Goal: Task Accomplishment & Management: Use online tool/utility

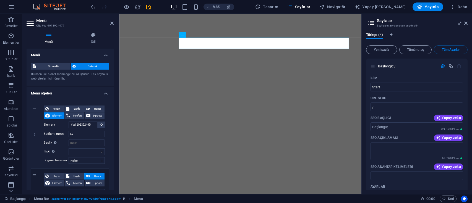
select select
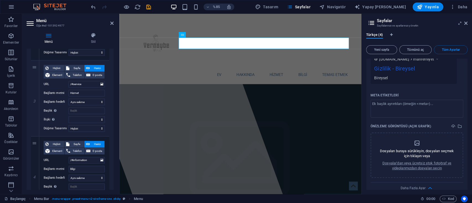
scroll to position [267, 0]
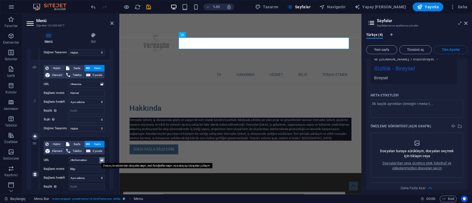
click at [101, 160] on icon at bounding box center [101, 160] width 3 height 6
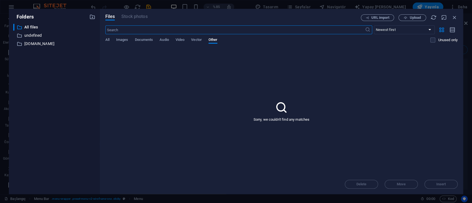
scroll to position [465, 0]
click at [154, 42] on font "Belgeler" at bounding box center [149, 39] width 13 height 7
click at [122, 35] on div "​ En yeniler ilk En eskiden başlayarak Adı (AZ) Adı (ZA) Beden (0-9) Boyut (9-0…" at bounding box center [281, 36] width 352 height 23
click at [126, 42] on font "Görüntüler" at bounding box center [127, 39] width 17 height 7
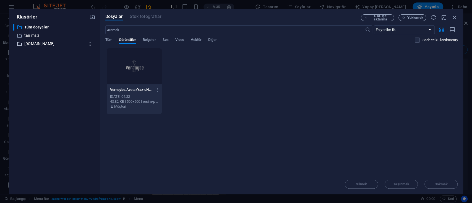
click at [90, 45] on icon "button" at bounding box center [90, 44] width 6 height 6
click at [91, 84] on font "Silmek" at bounding box center [92, 85] width 11 height 4
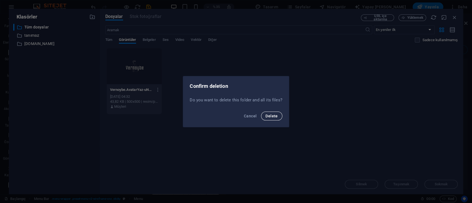
click at [274, 114] on span "Delete" at bounding box center [271, 116] width 12 height 4
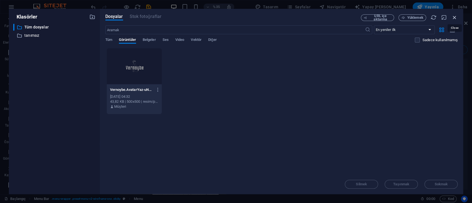
click at [453, 18] on icon "button" at bounding box center [454, 17] width 6 height 6
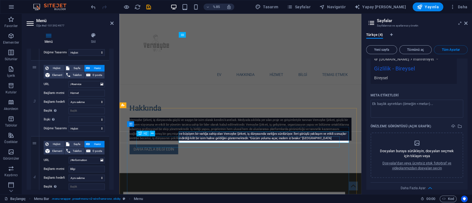
scroll to position [156, 0]
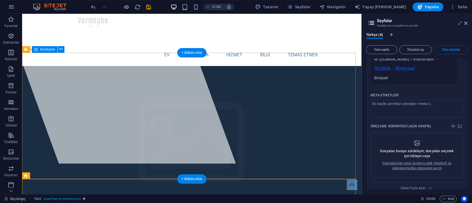
scroll to position [9, 0]
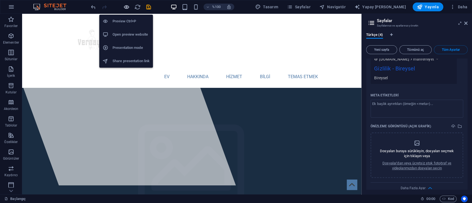
click at [125, 6] on icon "button" at bounding box center [126, 7] width 6 height 6
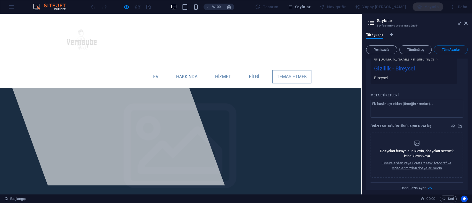
click at [289, 74] on font "Temas etmek" at bounding box center [292, 76] width 30 height 5
click at [288, 74] on font "Temas etmek" at bounding box center [292, 76] width 30 height 5
click at [289, 74] on font "Temas etmek" at bounding box center [292, 76] width 30 height 5
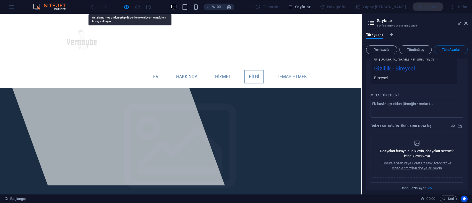
click at [249, 74] on font "Bilgi" at bounding box center [254, 76] width 10 height 5
click at [219, 74] on font "Hizmet" at bounding box center [223, 76] width 16 height 5
click at [189, 74] on font "Hakkında" at bounding box center [186, 76] width 21 height 5
click at [149, 70] on link "Ev" at bounding box center [156, 76] width 14 height 13
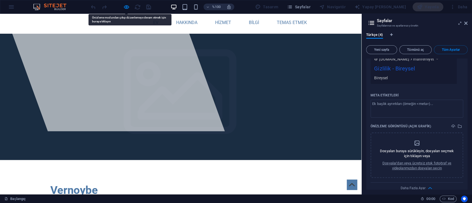
scroll to position [70, 0]
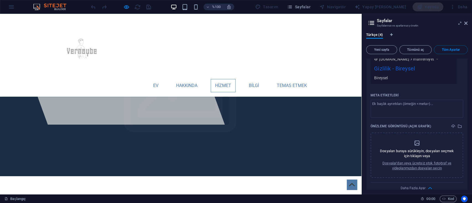
click at [221, 83] on font "Hizmet" at bounding box center [223, 85] width 16 height 5
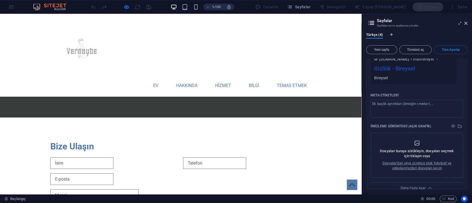
scroll to position [709, 0]
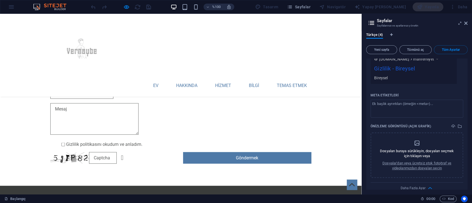
click at [9, 6] on div "%100 Tasarım Sayfalar Navigatör Yapay Zeka Yazarı Yayınla Daha" at bounding box center [235, 6] width 471 height 13
drag, startPoint x: 9, startPoint y: 6, endPoint x: 8, endPoint y: 12, distance: 6.0
click at [8, 11] on div "%100 Tasarım Sayfalar Navigatör Yapay Zeka Yazarı Yayınla Daha" at bounding box center [235, 6] width 471 height 13
click at [8, 12] on div "%100 Tasarım Sayfalar Navigatör Yapay Zeka Yazarı Yayınla Daha" at bounding box center [235, 6] width 471 height 13
click at [464, 25] on icon at bounding box center [465, 23] width 3 height 4
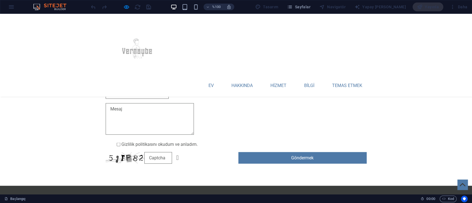
click at [6, 4] on div "%100 Tasarım Sayfalar Navigatör Yapay Zeka Yazarı Yayınla Daha" at bounding box center [235, 6] width 471 height 13
click at [11, 8] on div "%100 Tasarım Sayfalar Navigatör Yapay Zeka Yazarı Yayınla Daha" at bounding box center [235, 6] width 471 height 13
click at [11, 11] on div "%100 Tasarım Sayfalar Navigatör Yapay Zeka Yazarı Yayınla Daha" at bounding box center [235, 6] width 471 height 13
click at [11, 10] on div "%100 Tasarım Sayfalar Navigatör Yapay Zeka Yazarı Yayınla Daha" at bounding box center [235, 6] width 471 height 13
click at [11, 3] on div "%100 Tasarım Sayfalar Navigatör Yapay Zeka Yazarı Yayınla Daha" at bounding box center [235, 6] width 471 height 13
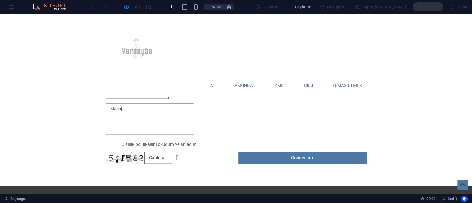
click at [11, 3] on div "%100 Tasarım Sayfalar Navigatör Yapay Zeka Yazarı Yayınla Daha" at bounding box center [235, 6] width 471 height 13
click at [12, 3] on div "%100 Tasarım Sayfalar Navigatör Yapay Zeka Yazarı Yayınla Daha" at bounding box center [235, 6] width 471 height 13
click at [12, 4] on div "%100 Tasarım Sayfalar Navigatör Yapay Zeka Yazarı Yayınla Daha" at bounding box center [235, 6] width 471 height 13
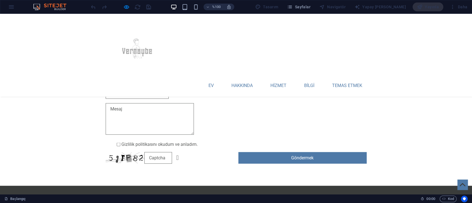
click at [12, 4] on div "%100 Tasarım Sayfalar Navigatör Yapay Zeka Yazarı Yayınla Daha" at bounding box center [235, 6] width 471 height 13
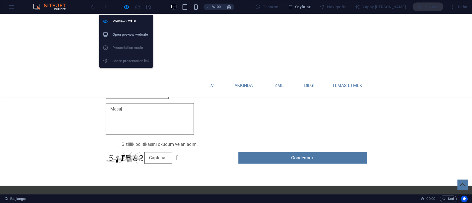
click at [122, 7] on div at bounding box center [121, 6] width 62 height 9
click at [125, 7] on icon "button" at bounding box center [126, 7] width 6 height 6
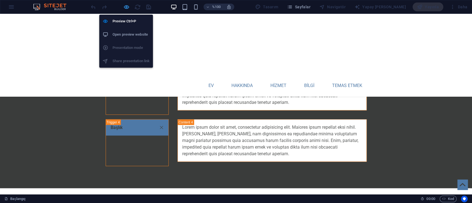
scroll to position [860, 0]
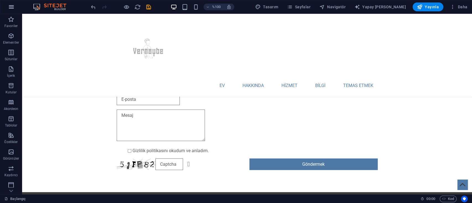
click at [11, 8] on icon "button" at bounding box center [11, 7] width 7 height 7
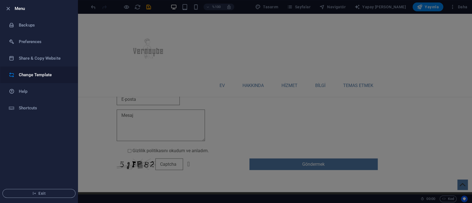
click at [33, 75] on h6 "Change Template" at bounding box center [44, 75] width 51 height 7
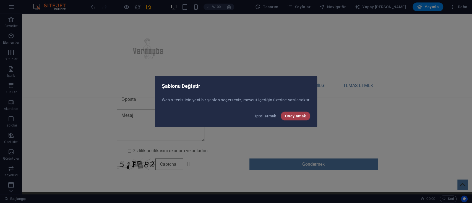
click at [303, 116] on font "Onaylamak" at bounding box center [295, 116] width 21 height 4
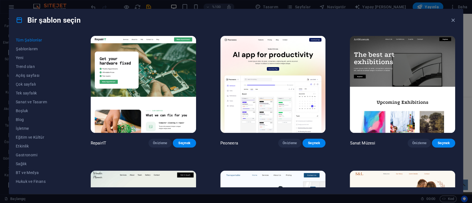
scroll to position [147, 0]
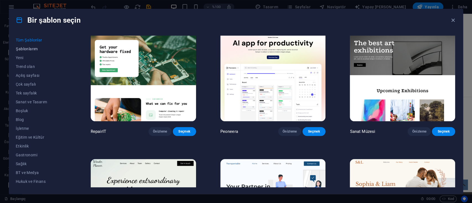
click at [28, 48] on font "Şablonlarım" at bounding box center [27, 49] width 22 height 4
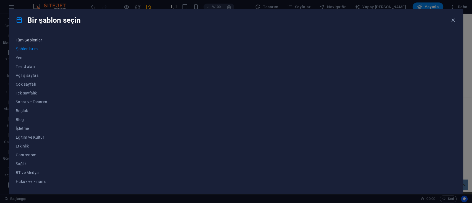
click at [33, 39] on font "Tüm Şablonlar" at bounding box center [29, 40] width 27 height 4
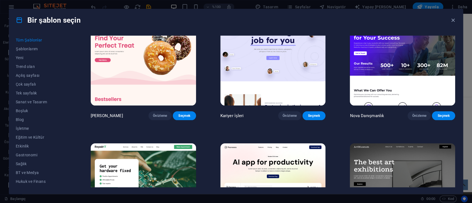
scroll to position [37, 0]
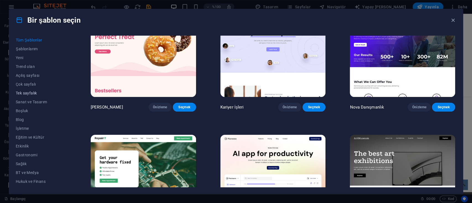
click at [31, 91] on font "Tek sayfalık" at bounding box center [26, 93] width 21 height 4
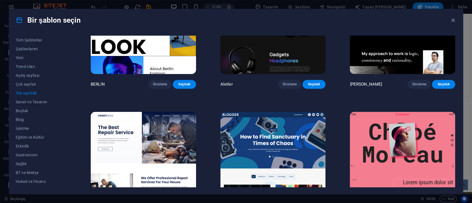
scroll to position [590, 0]
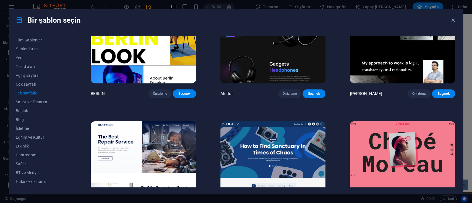
click at [273, 56] on img at bounding box center [272, 34] width 105 height 97
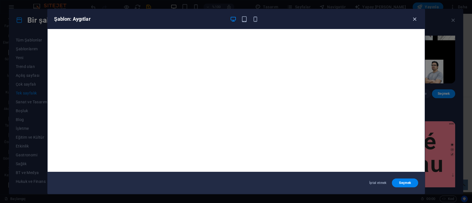
click at [414, 17] on icon "button" at bounding box center [414, 19] width 6 height 6
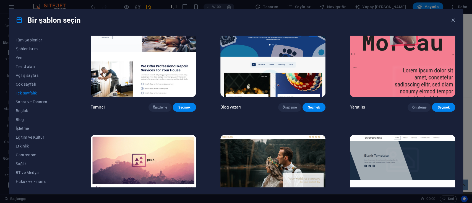
scroll to position [737, 0]
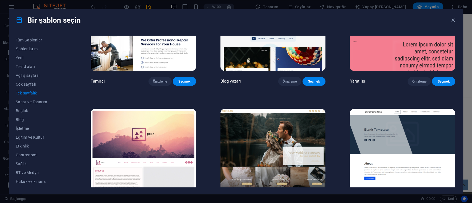
click at [430, 56] on img at bounding box center [402, 22] width 105 height 97
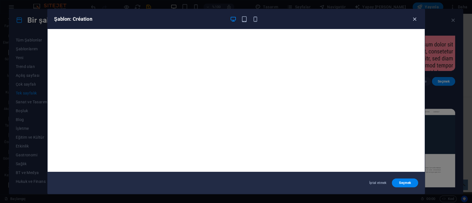
click at [413, 19] on icon "button" at bounding box center [414, 19] width 6 height 6
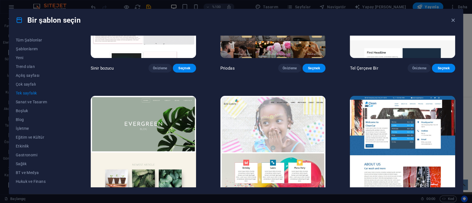
scroll to position [1069, 0]
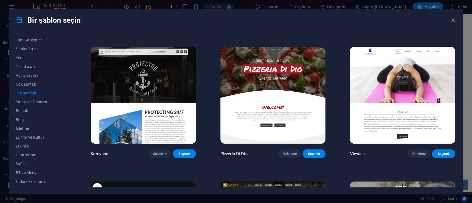
click at [143, 100] on img at bounding box center [143, 95] width 105 height 97
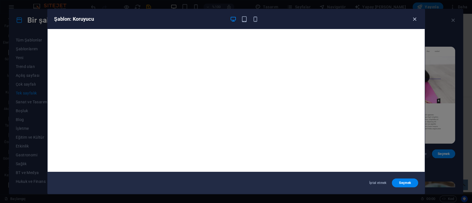
click at [416, 21] on icon "button" at bounding box center [414, 19] width 6 height 6
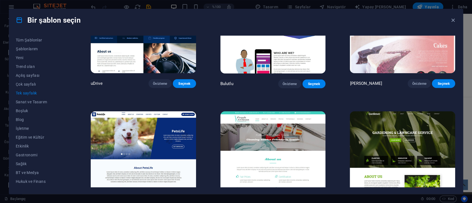
scroll to position [2138, 0]
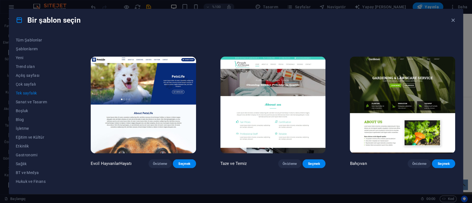
click at [283, 31] on font "Önizleme" at bounding box center [290, 29] width 14 height 4
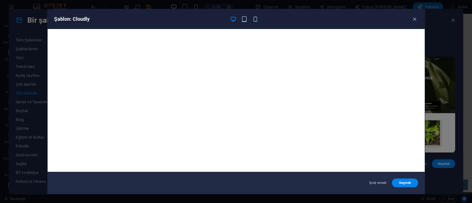
click at [416, 15] on div "Şablon: Cloudly" at bounding box center [236, 19] width 377 height 20
click at [411, 20] on icon "button" at bounding box center [414, 19] width 6 height 6
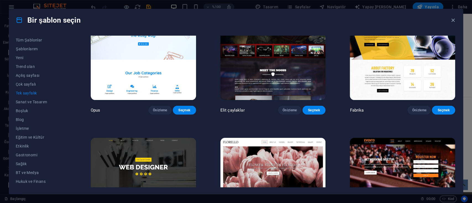
scroll to position [2285, 0]
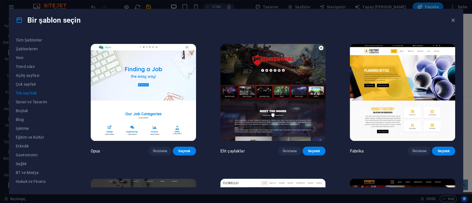
click at [438, 116] on img at bounding box center [402, 92] width 105 height 97
